Goal: Task Accomplishment & Management: Use online tool/utility

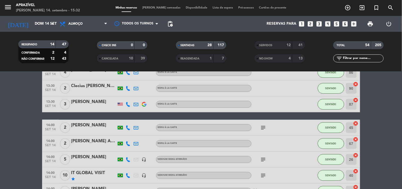
scroll to position [118, 0]
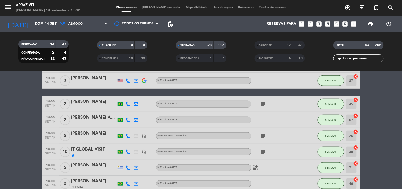
click at [73, 77] on div "[PERSON_NAME]" at bounding box center [93, 78] width 45 height 7
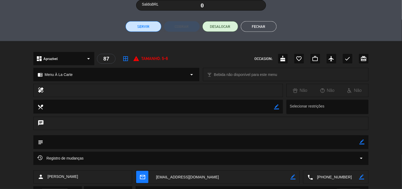
scroll to position [113, 0]
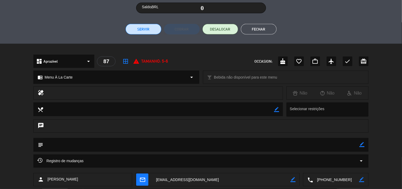
click at [143, 30] on button "Servir" at bounding box center [144, 29] width 36 height 11
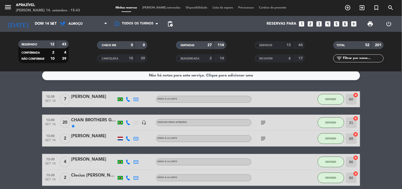
scroll to position [0, 0]
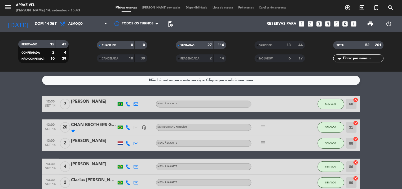
click at [102, 143] on div "[PERSON_NAME]" at bounding box center [93, 140] width 45 height 7
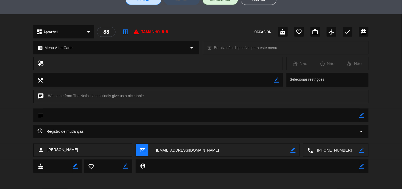
scroll to position [83, 0]
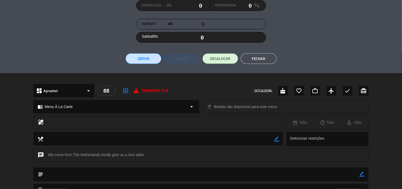
click at [138, 60] on button "Servir" at bounding box center [144, 58] width 36 height 11
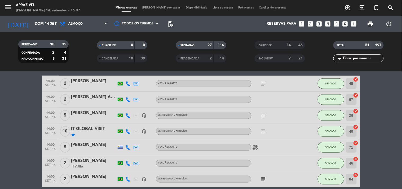
scroll to position [88, 0]
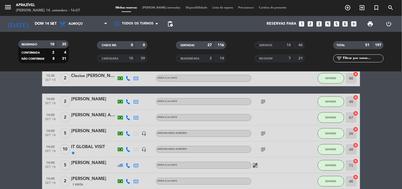
click at [91, 98] on div "[PERSON_NAME]" at bounding box center [93, 99] width 45 height 7
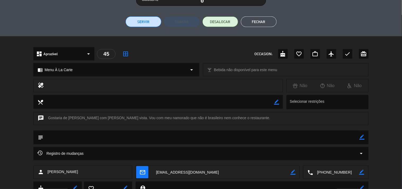
scroll to position [113, 0]
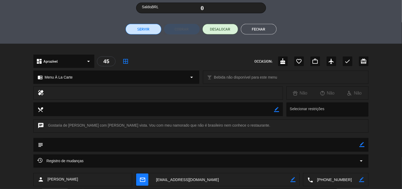
drag, startPoint x: 142, startPoint y: 30, endPoint x: 134, endPoint y: 23, distance: 11.6
click at [142, 30] on button "Servir" at bounding box center [144, 29] width 36 height 11
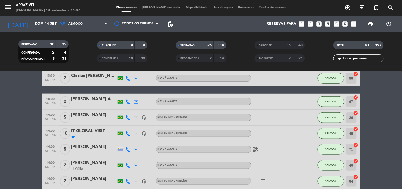
click at [94, 166] on div "1 Visita" at bounding box center [93, 168] width 45 height 5
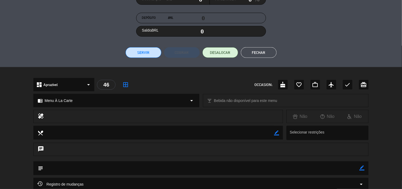
scroll to position [70, 0]
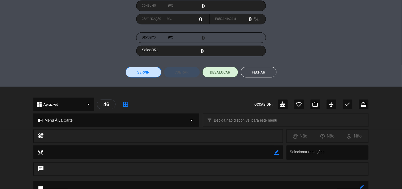
click at [142, 69] on button "Servir" at bounding box center [144, 72] width 36 height 11
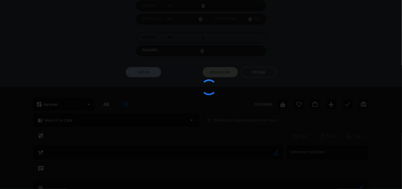
click at [142, 73] on div at bounding box center [201, 94] width 402 height 189
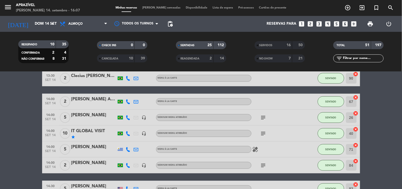
click at [77, 101] on div "[PERSON_NAME] Abritta [PERSON_NAME] [PERSON_NAME]" at bounding box center [93, 99] width 45 height 7
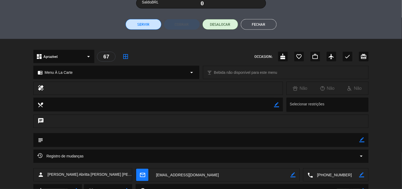
scroll to position [83, 0]
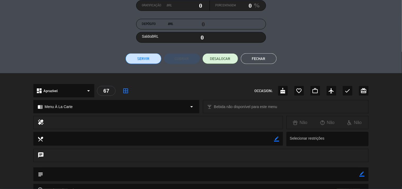
click at [142, 60] on button "Servir" at bounding box center [144, 58] width 36 height 11
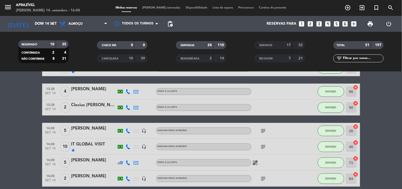
scroll to position [59, 0]
